Goal: Task Accomplishment & Management: Manage account settings

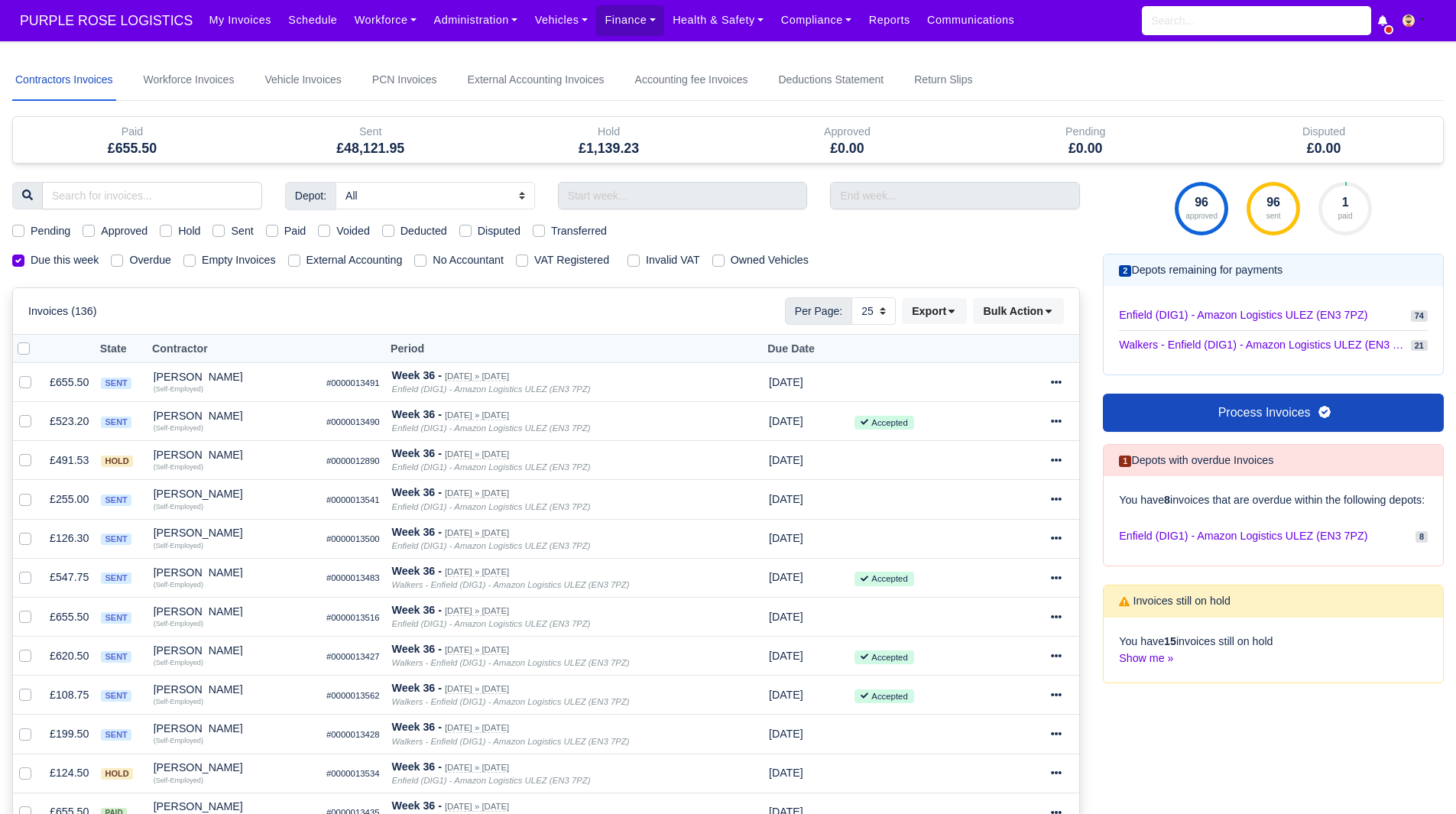
select select "25"
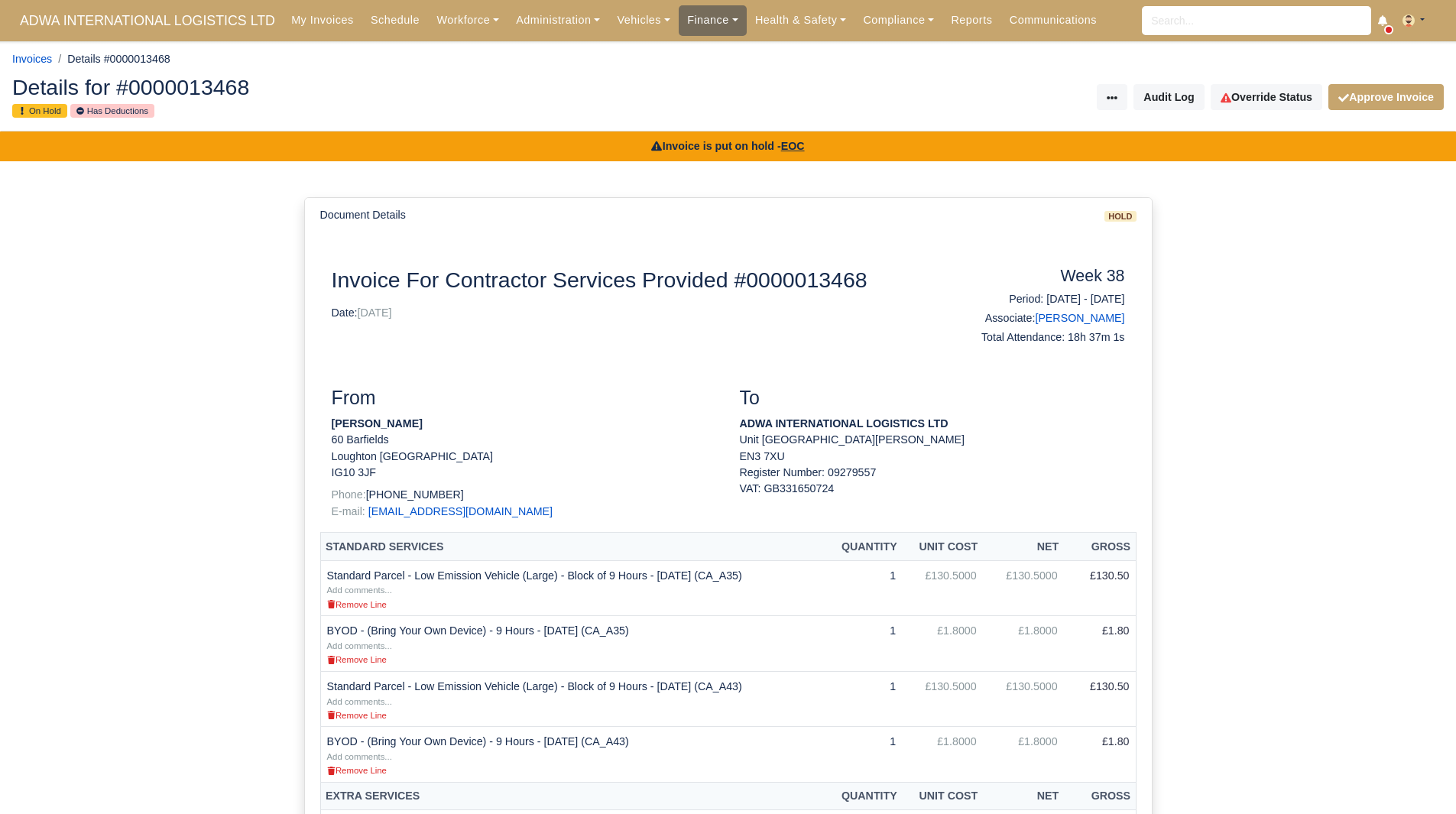
click at [701, 18] on link "Finance" at bounding box center [712, 20] width 68 height 30
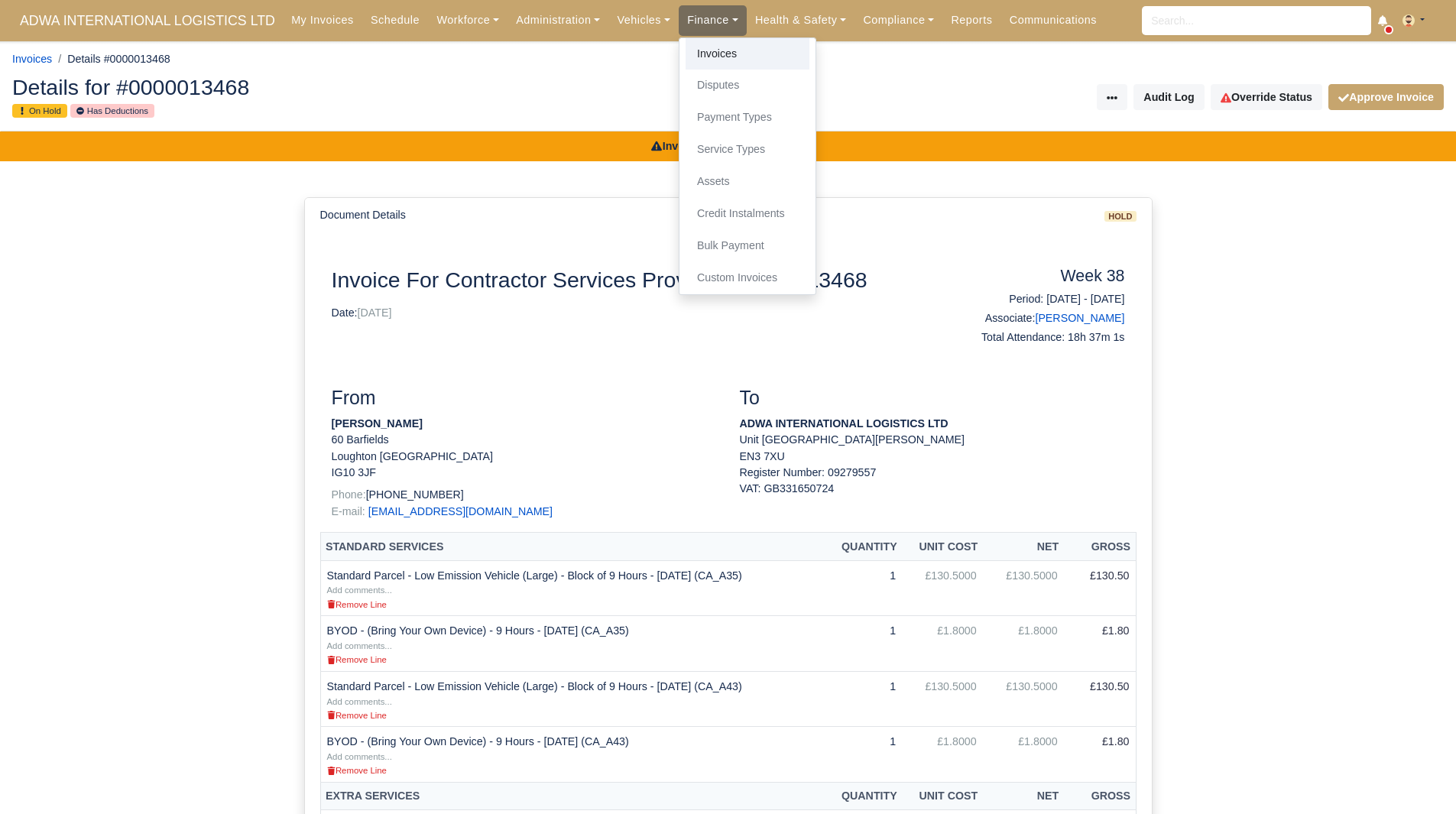
click at [697, 50] on link "Invoices" at bounding box center [747, 54] width 124 height 32
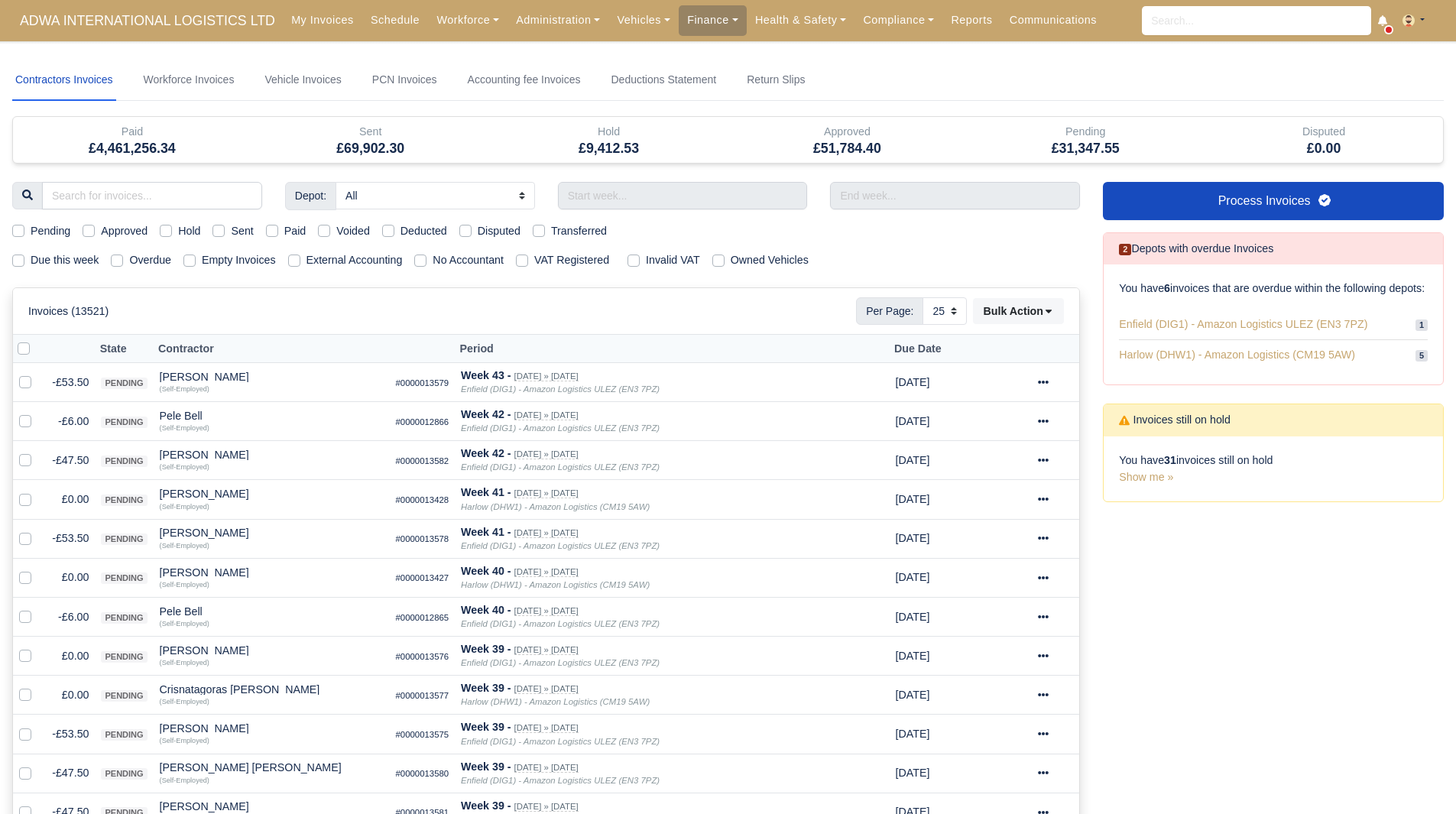
select select "25"
click at [429, 19] on link "Workforce" at bounding box center [468, 20] width 80 height 30
click at [450, 64] on link "Manpower" at bounding box center [497, 54] width 124 height 32
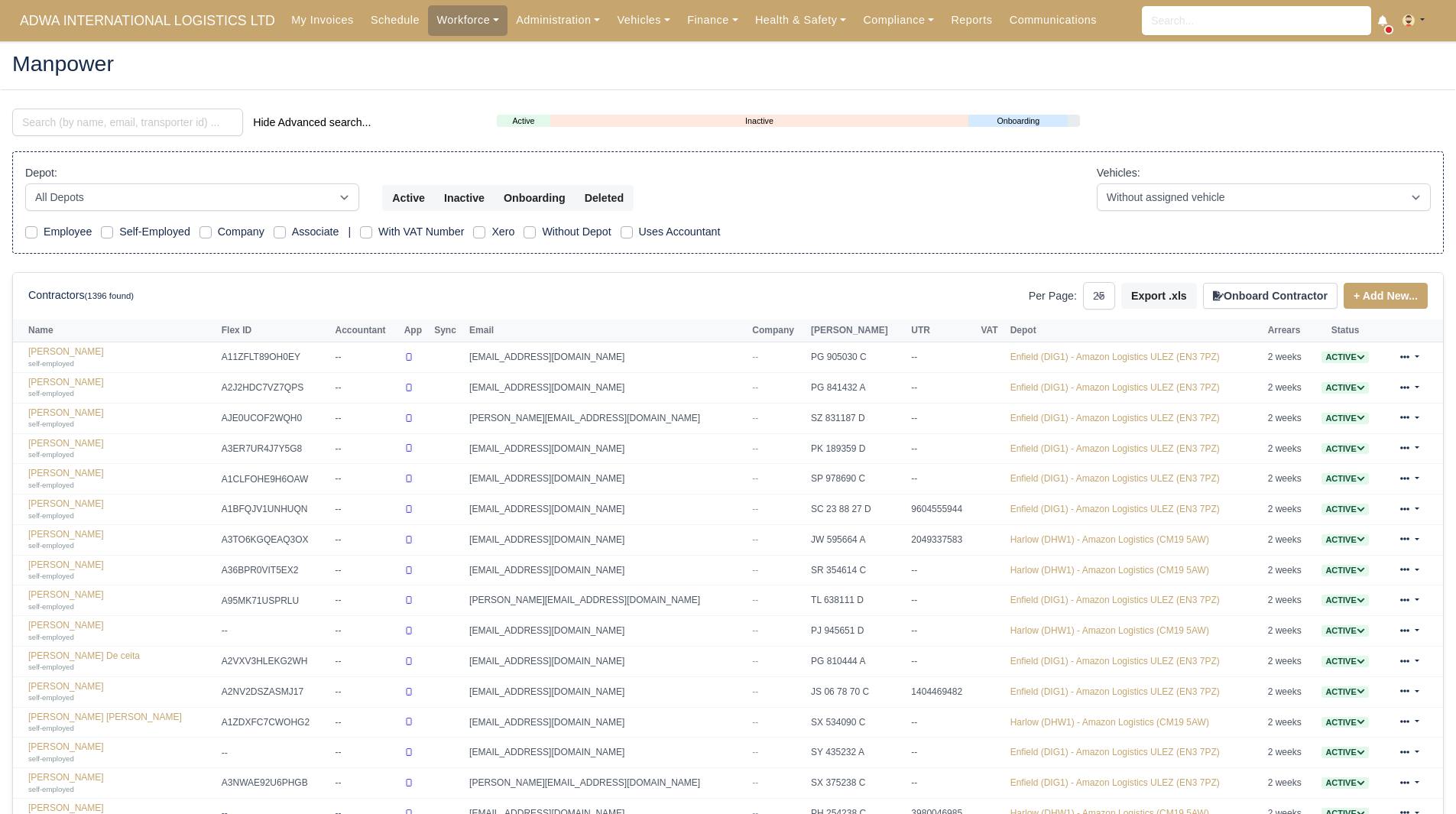
select select "25"
click at [123, 117] on input "search" at bounding box center [128, 122] width 231 height 27
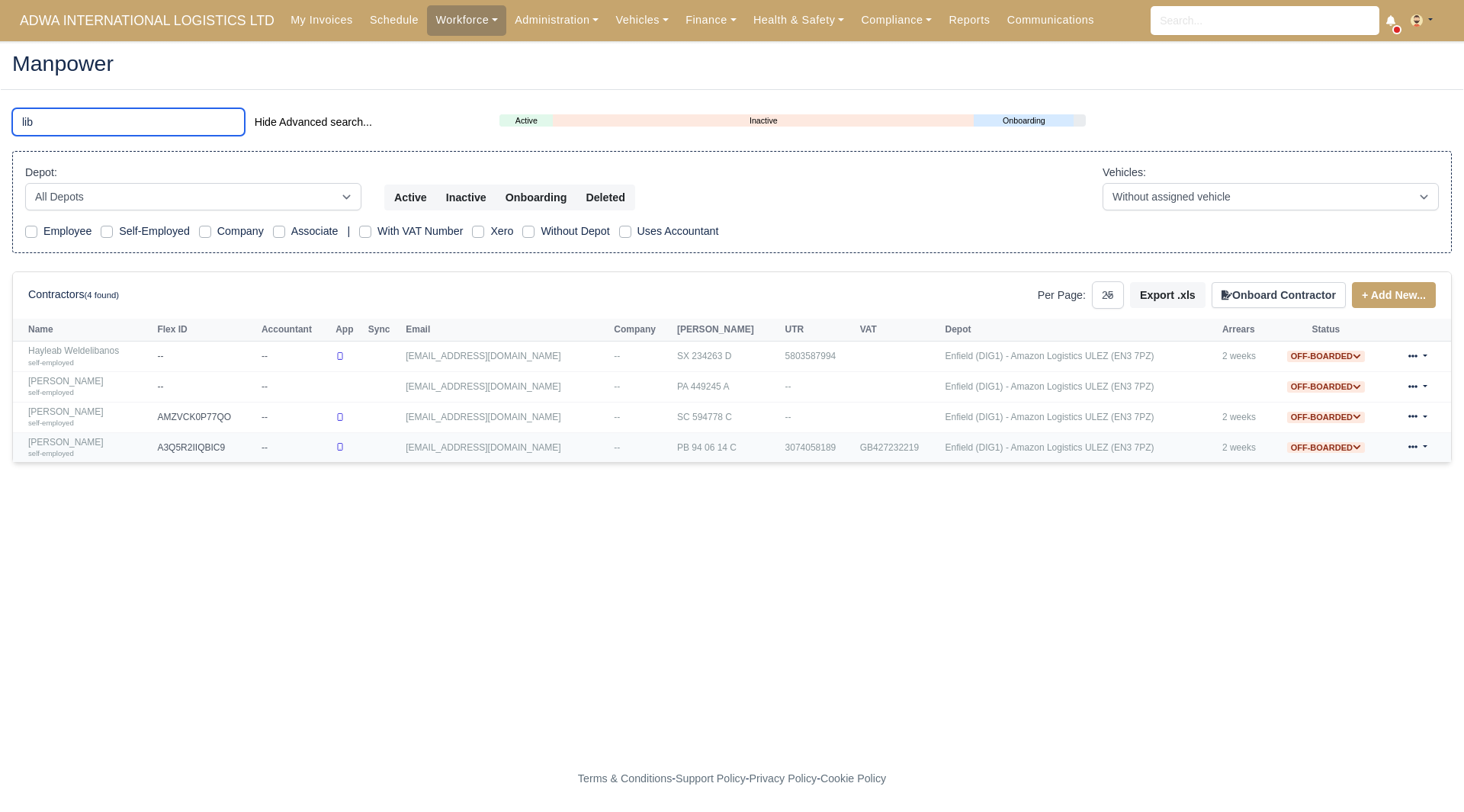
type input "lib"
click at [118, 444] on link "Liban Hassan Adan self-employed" at bounding box center [88, 448] width 121 height 22
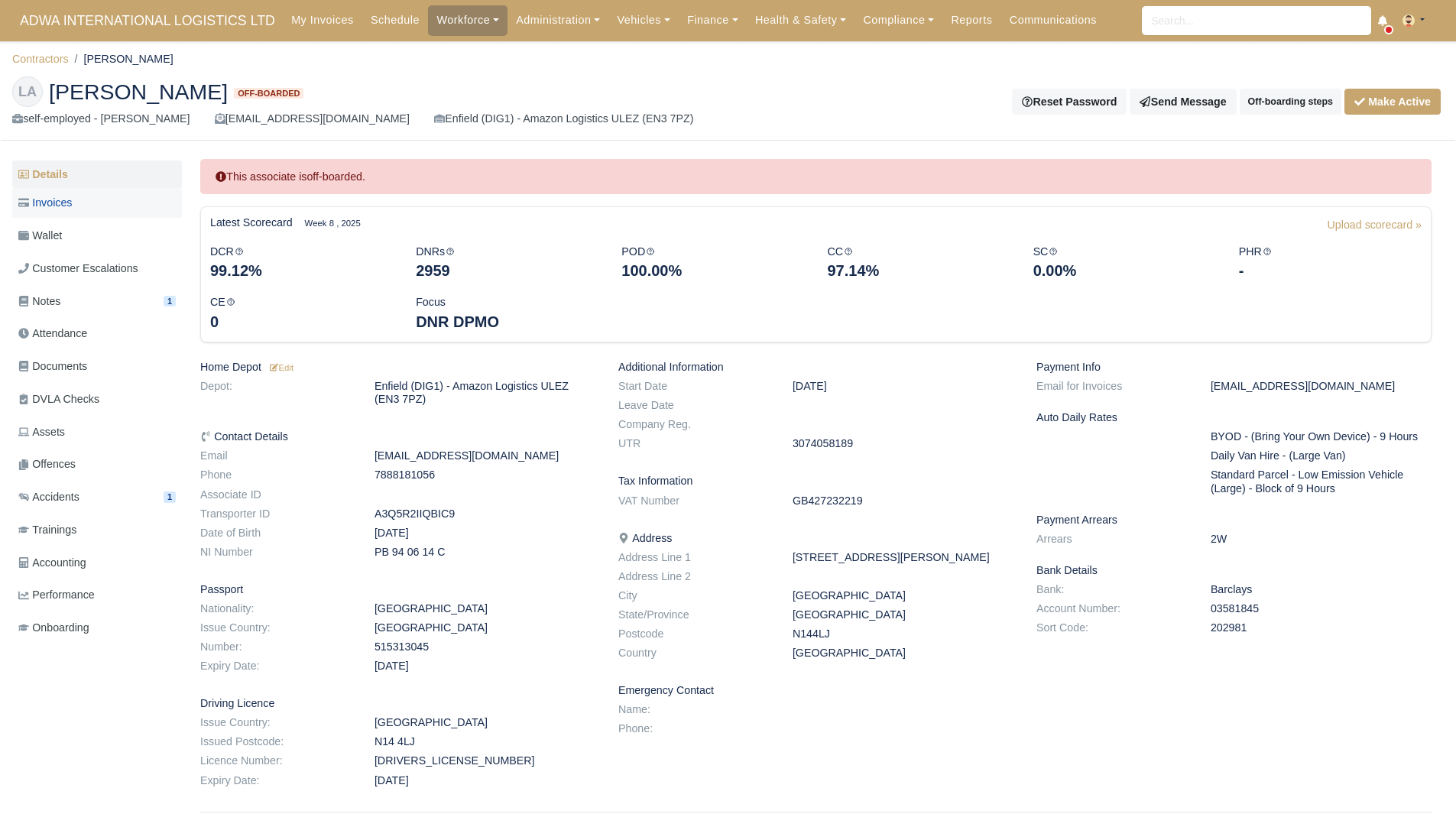
click at [57, 198] on span "Invoices" at bounding box center [45, 203] width 53 height 18
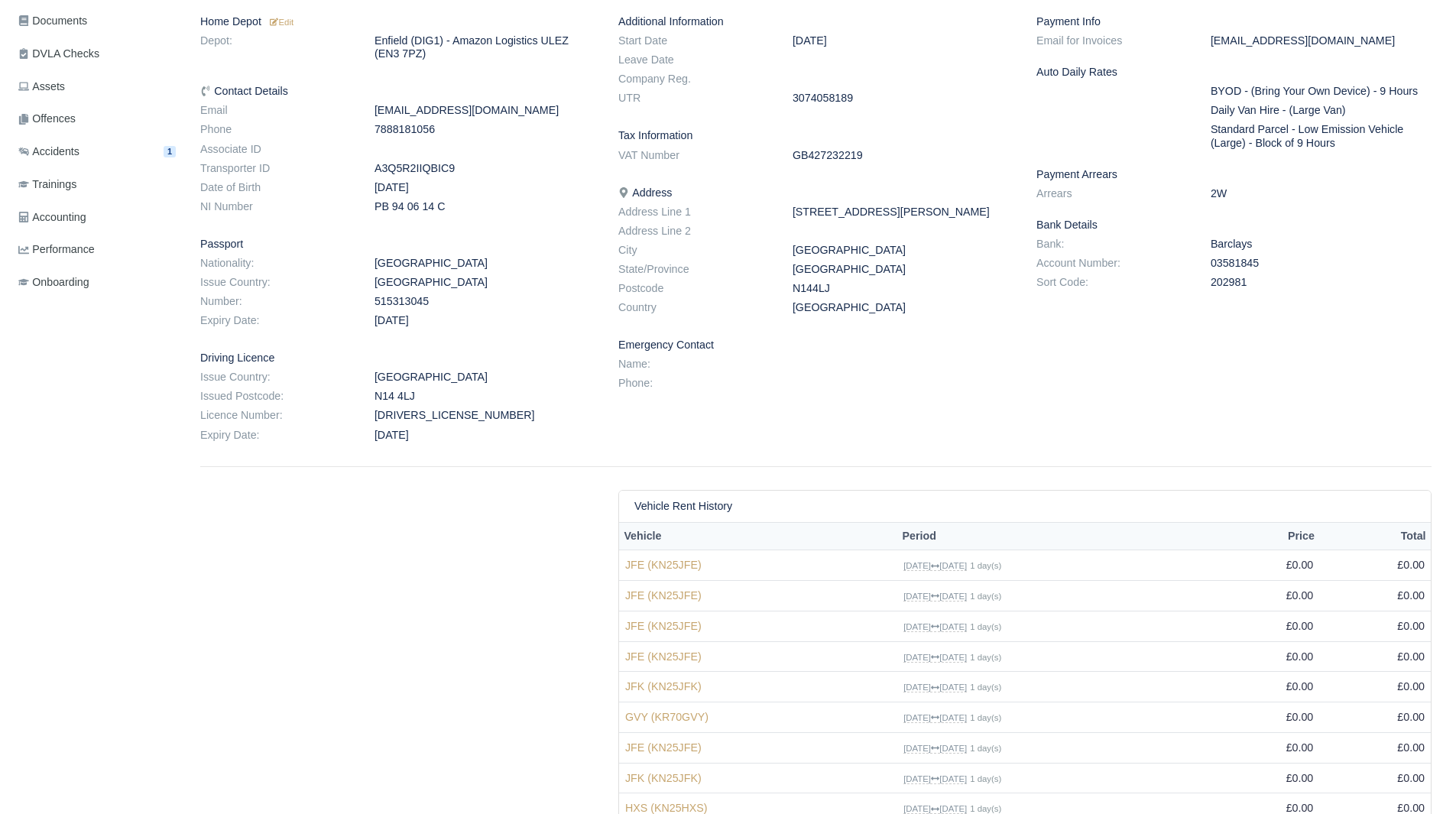
scroll to position [377, 0]
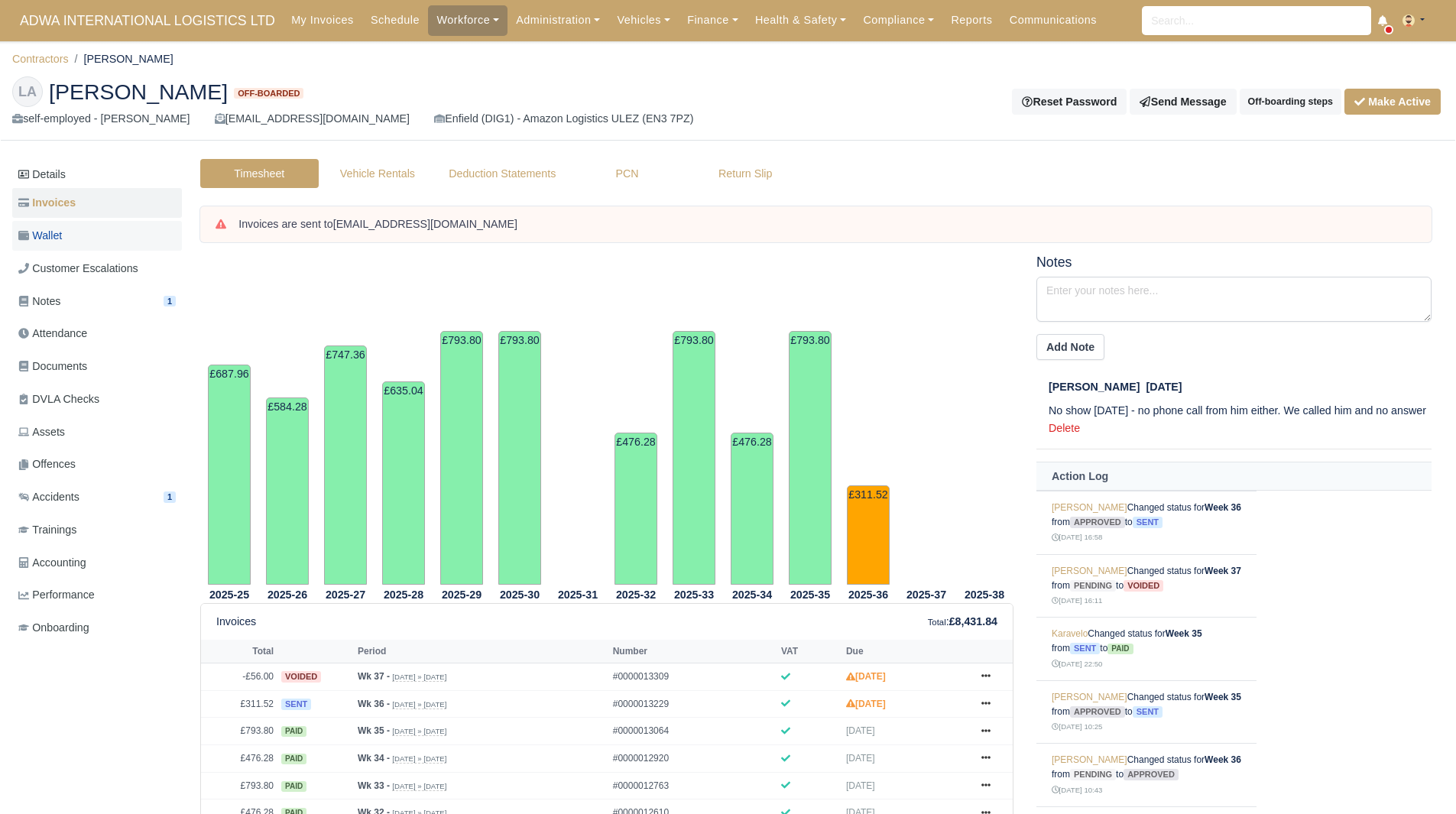
click at [69, 232] on link "Wallet" at bounding box center [97, 236] width 170 height 30
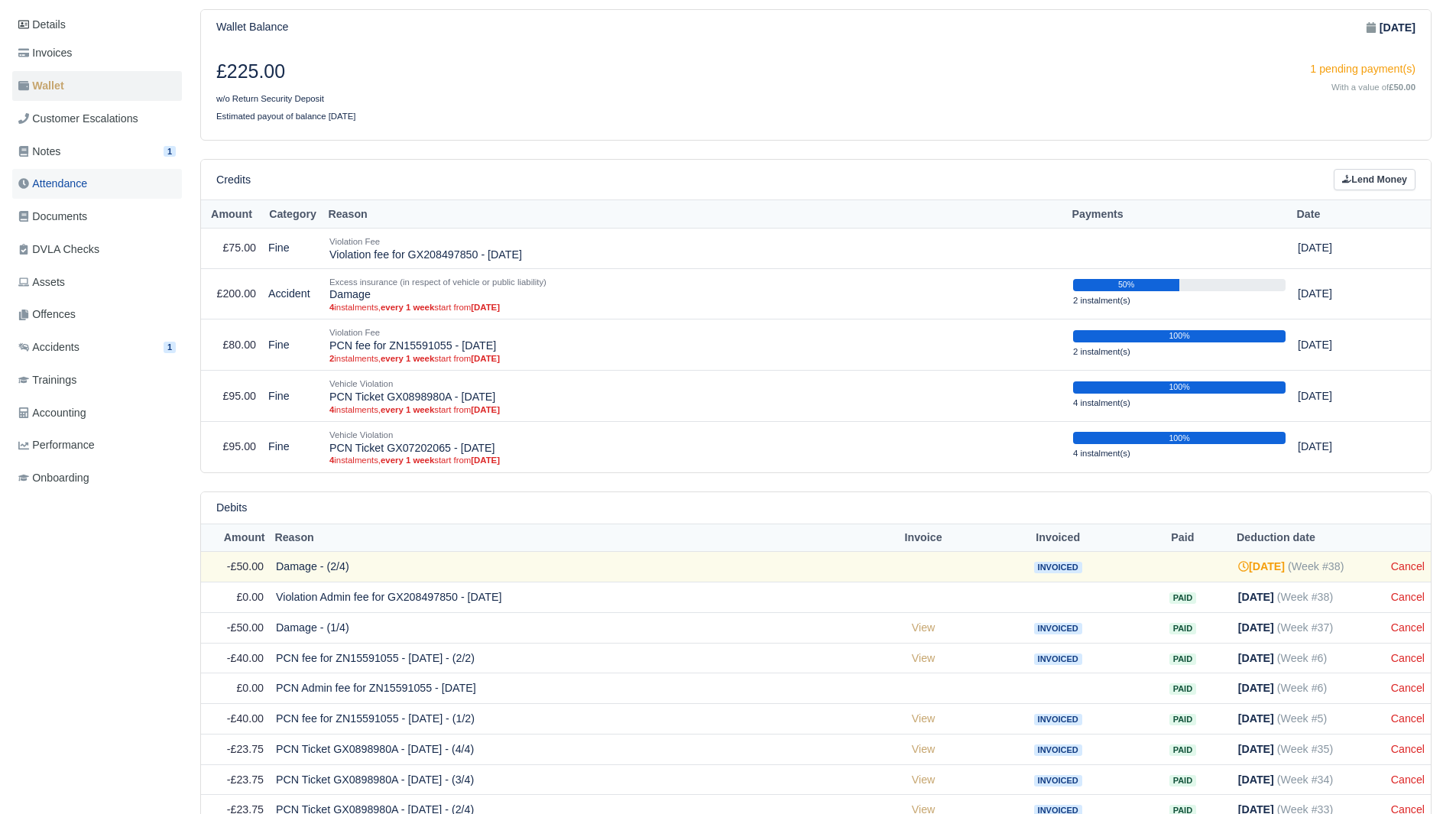
scroll to position [129, 0]
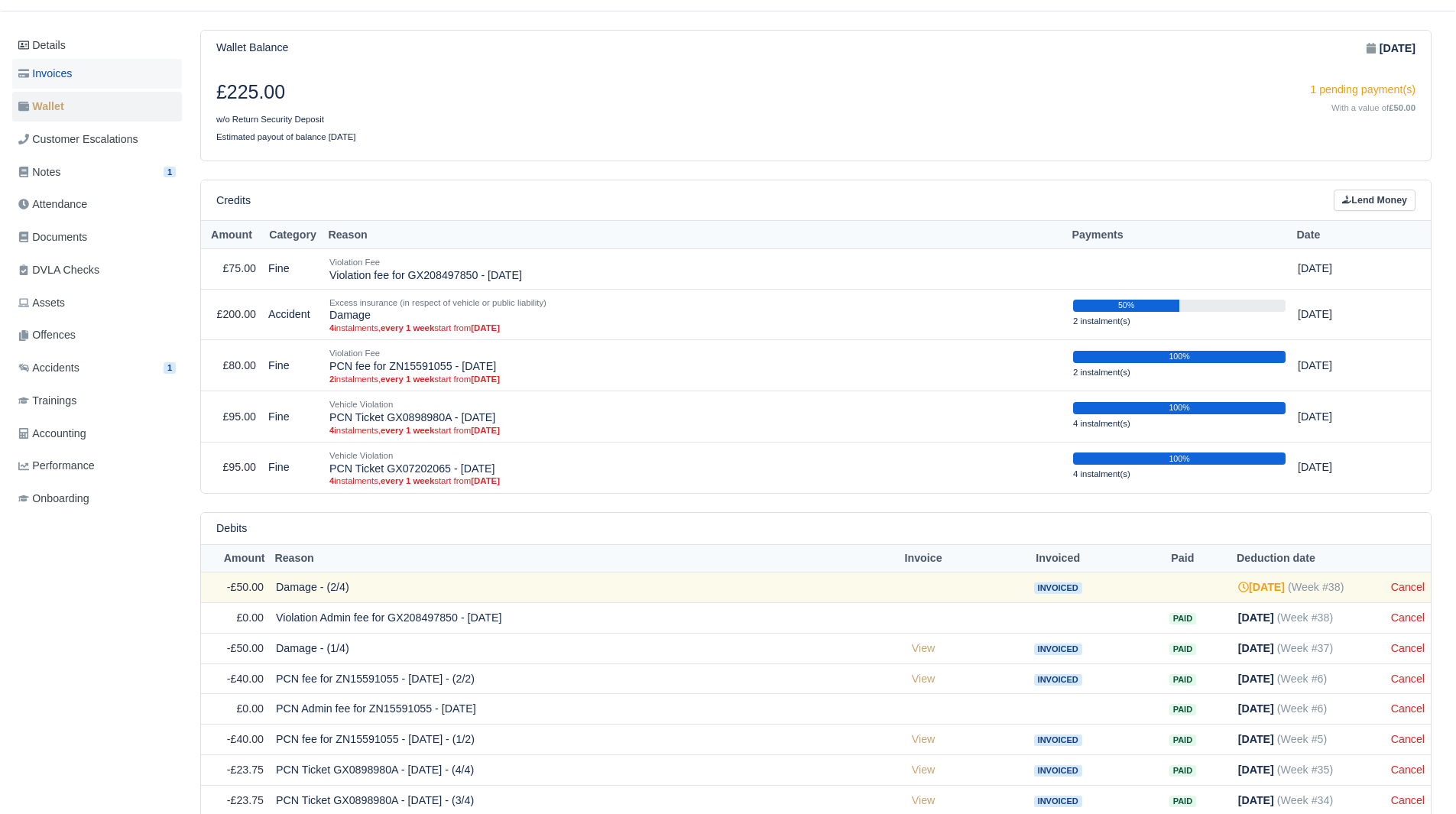
click at [82, 80] on link "Invoices" at bounding box center [97, 74] width 170 height 30
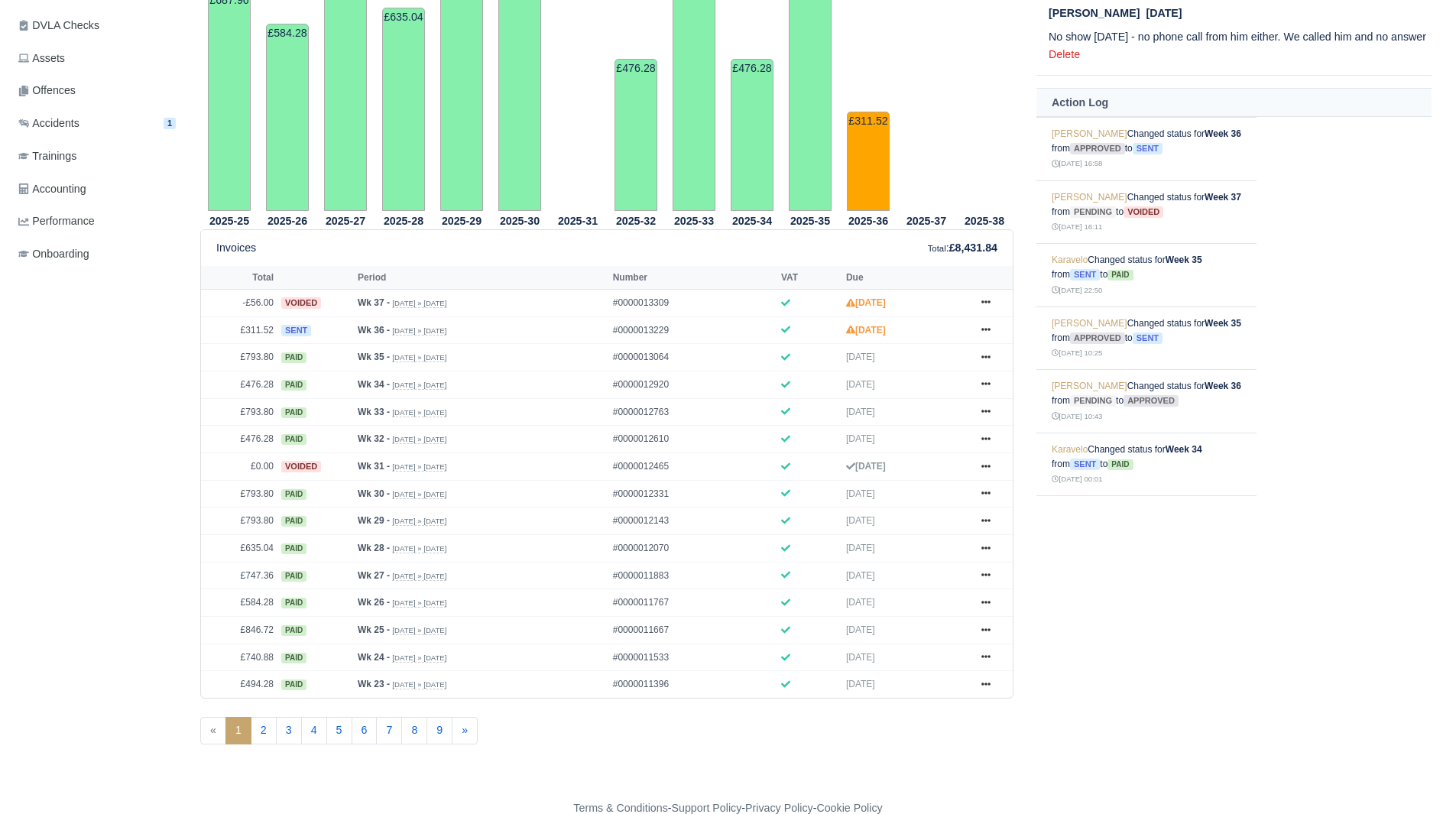
scroll to position [383, 0]
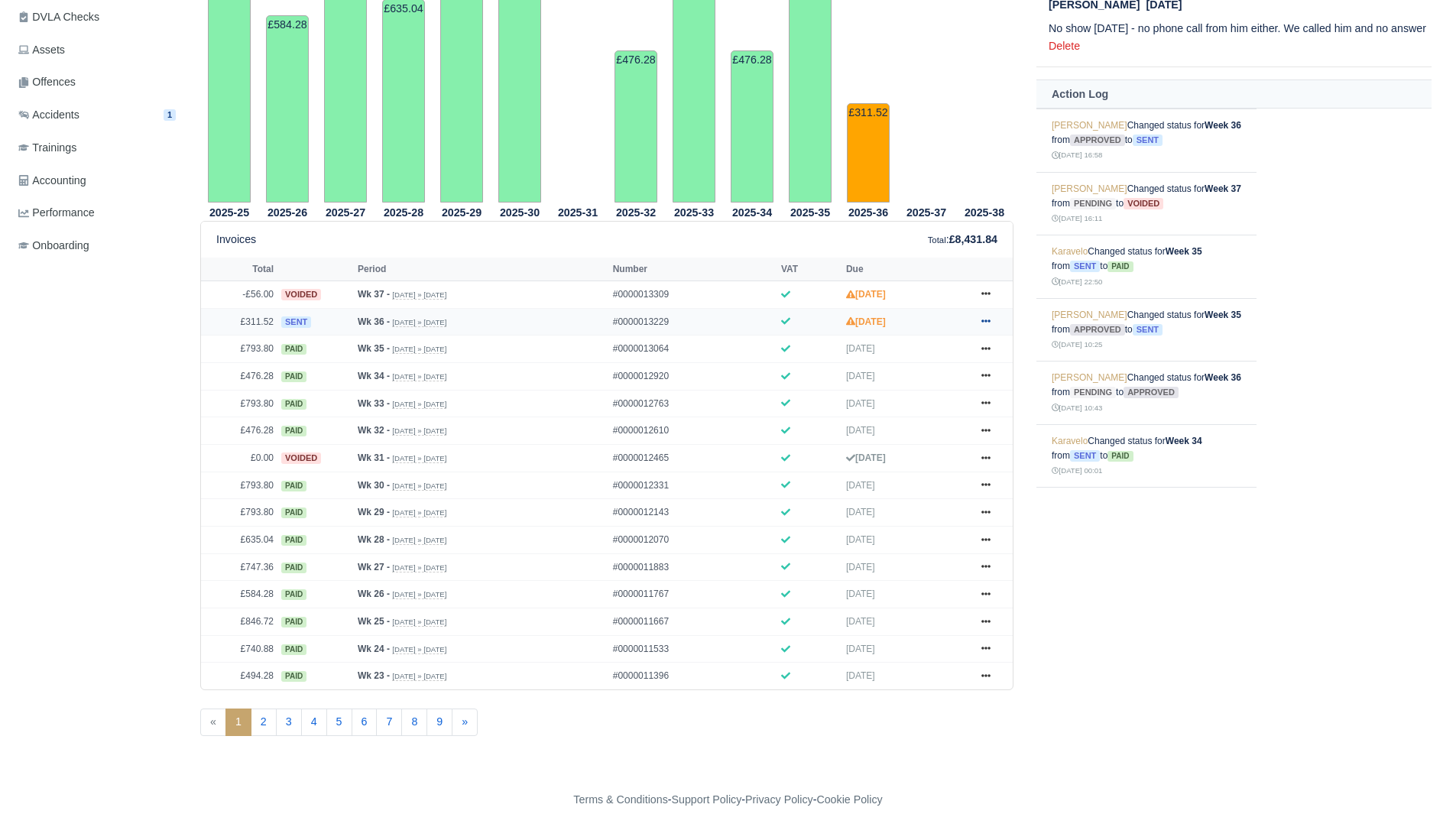
click at [995, 314] on link at bounding box center [987, 322] width 23 height 19
click at [949, 398] on link "Hold" at bounding box center [929, 383] width 136 height 32
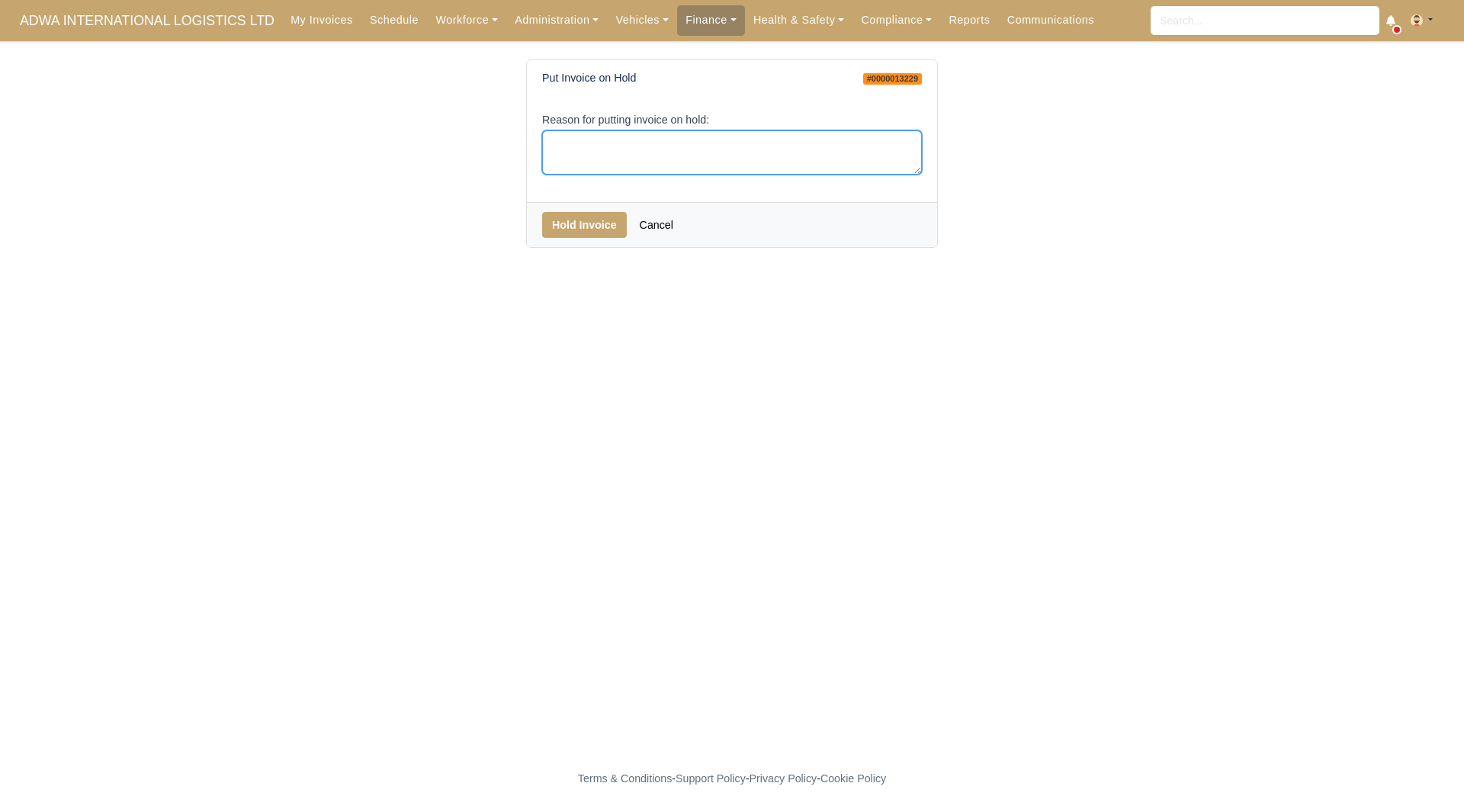
click at [661, 138] on textarea "Reason for putting invoice on hold:" at bounding box center [732, 153] width 380 height 45
click at [636, 148] on textarea "Reason for putting invoice on hold:" at bounding box center [732, 153] width 380 height 45
type textarea "EOC"
click at [593, 225] on button "Hold Invoice" at bounding box center [585, 224] width 85 height 26
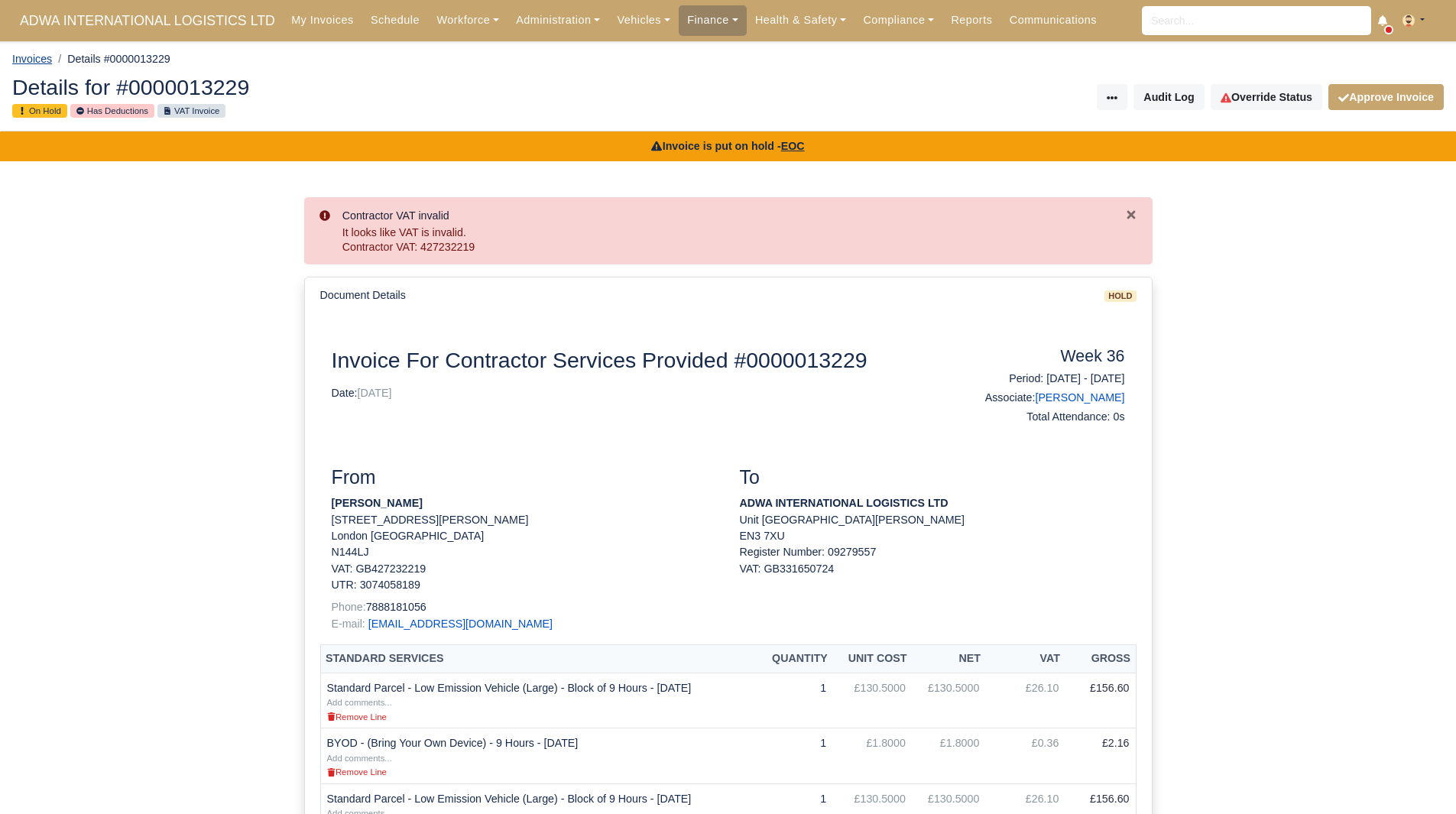
click at [35, 63] on link "Invoices" at bounding box center [32, 59] width 40 height 12
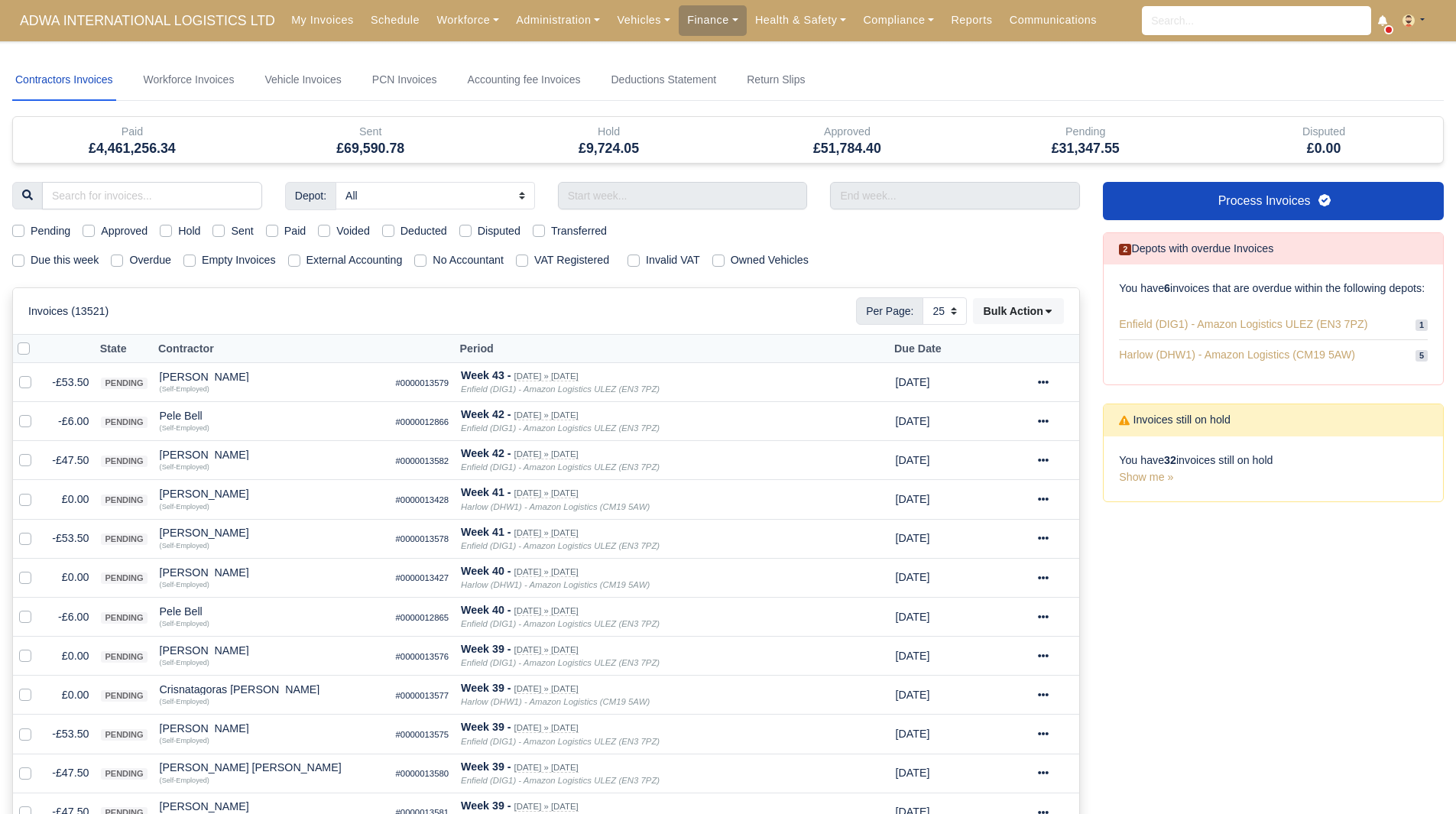
select select "25"
